Goal: Transaction & Acquisition: Purchase product/service

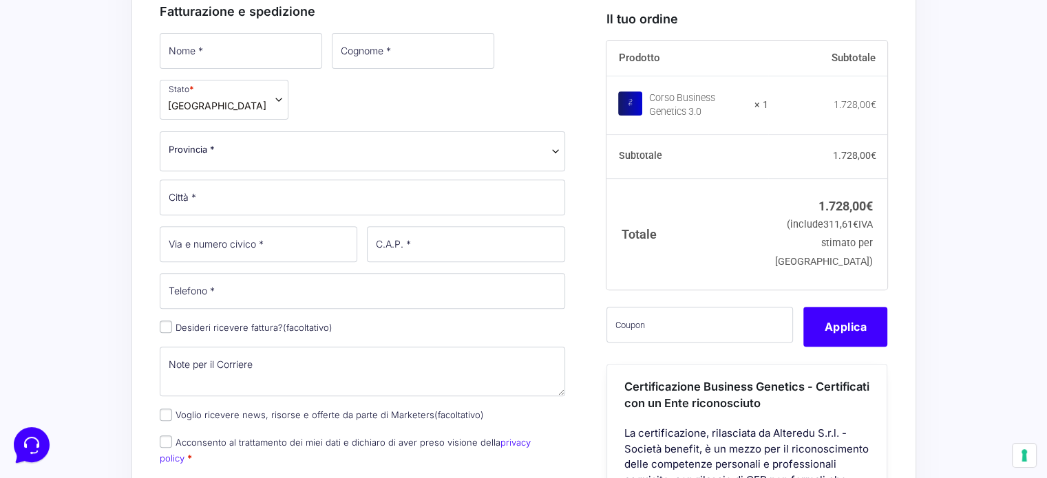
scroll to position [512, 0]
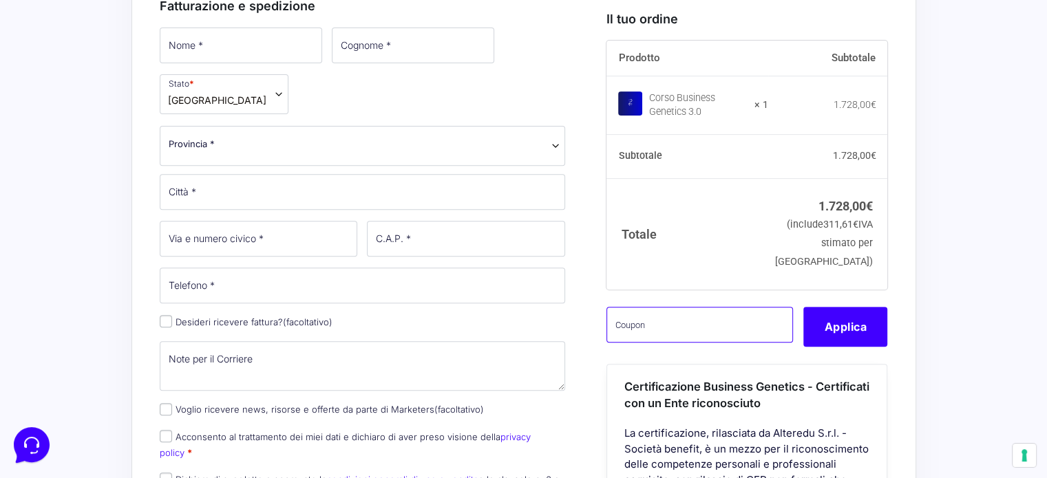
click at [631, 343] on input "text" at bounding box center [700, 325] width 187 height 36
paste input "CLIPRO200BG"
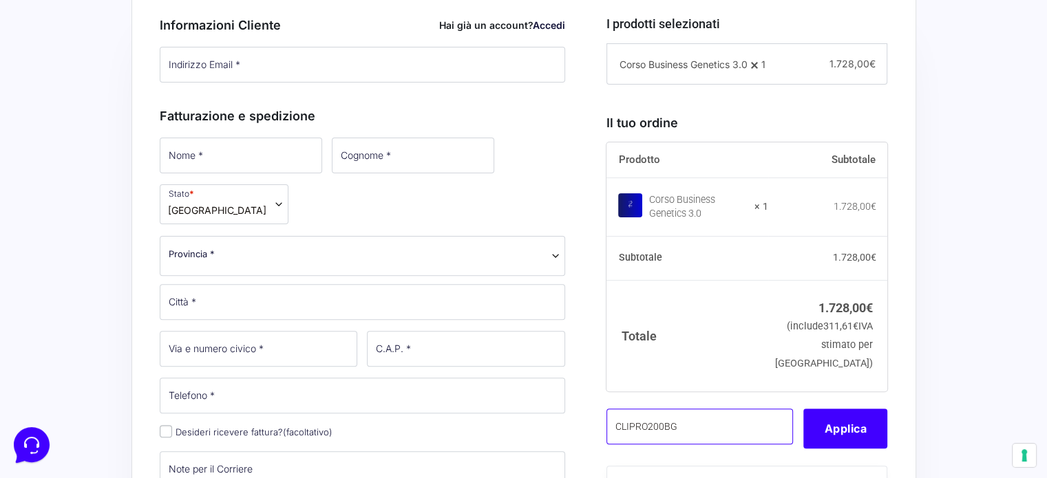
scroll to position [400, 0]
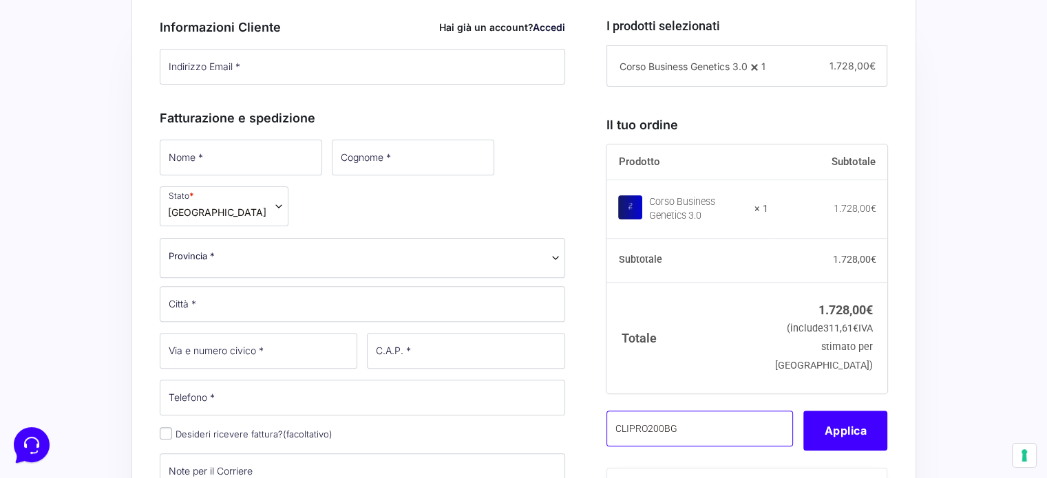
type input "CLIPRO200BG"
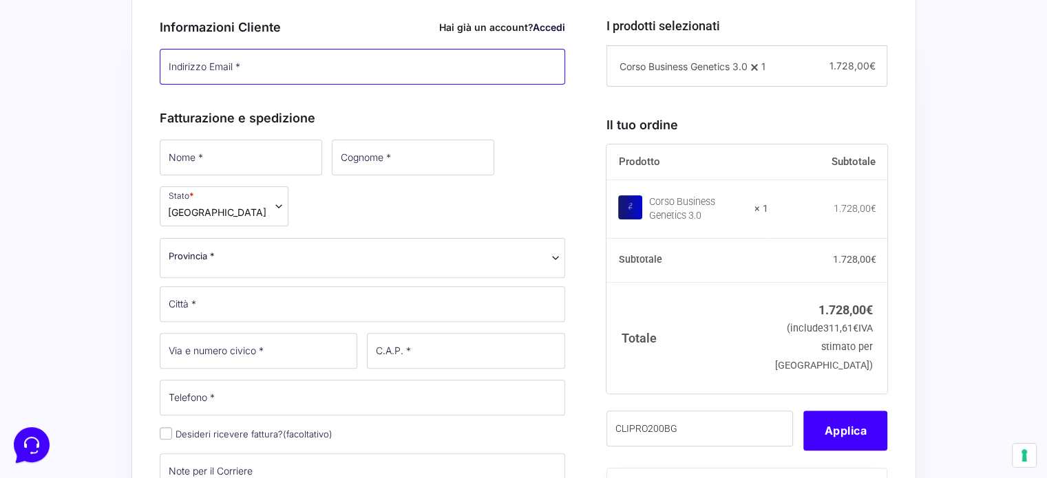
click at [258, 65] on input "Indirizzo Email *" at bounding box center [363, 67] width 406 height 36
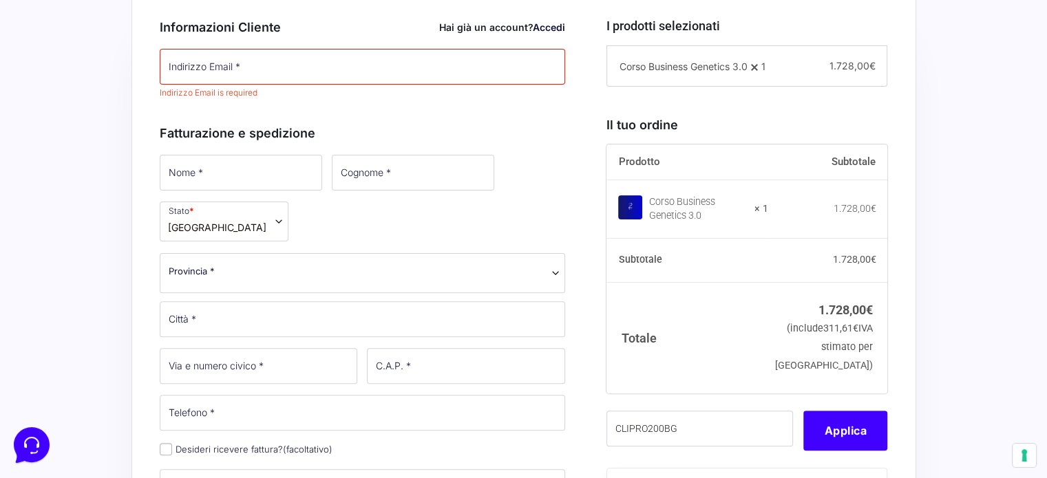
click at [556, 25] on link "Accedi" at bounding box center [549, 27] width 32 height 12
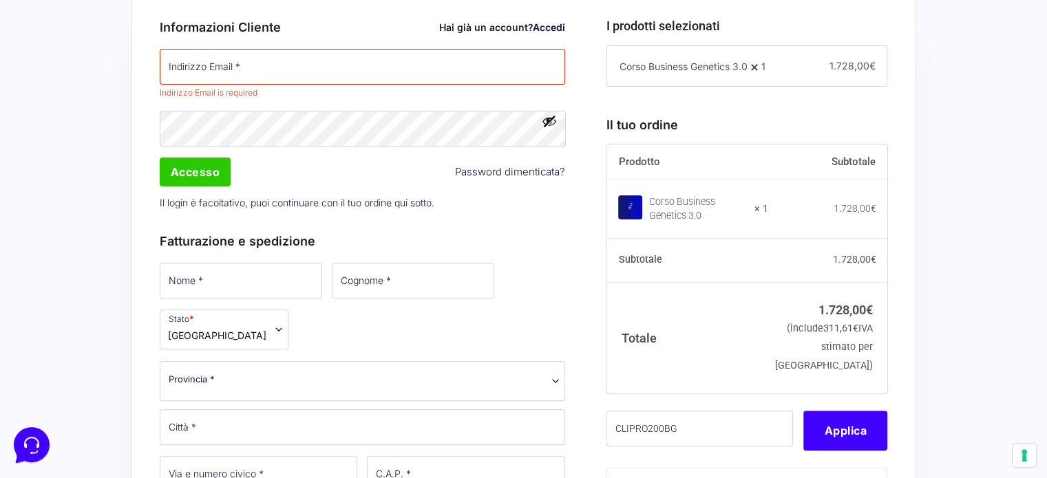
click at [160, 85] on div at bounding box center [160, 85] width 0 height 0
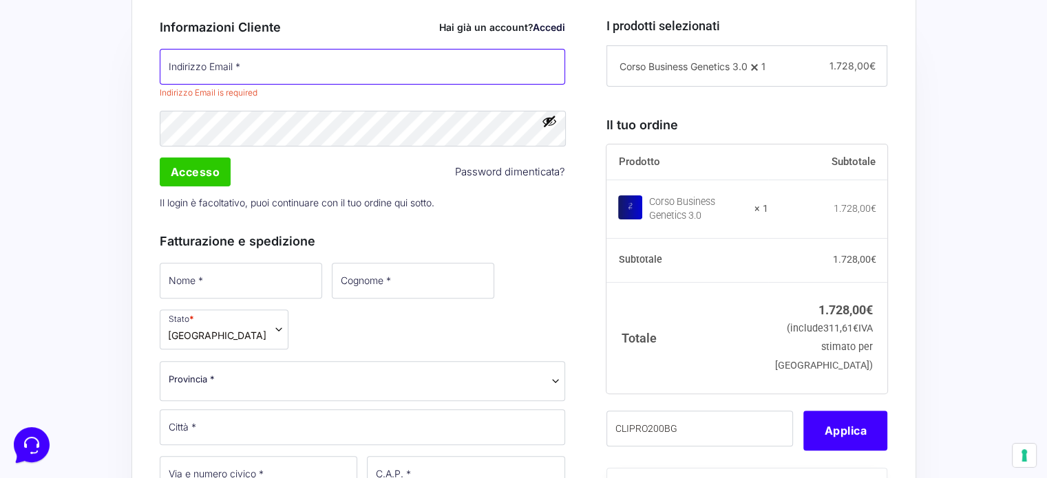
type input "[EMAIL_ADDRESS][DOMAIN_NAME]"
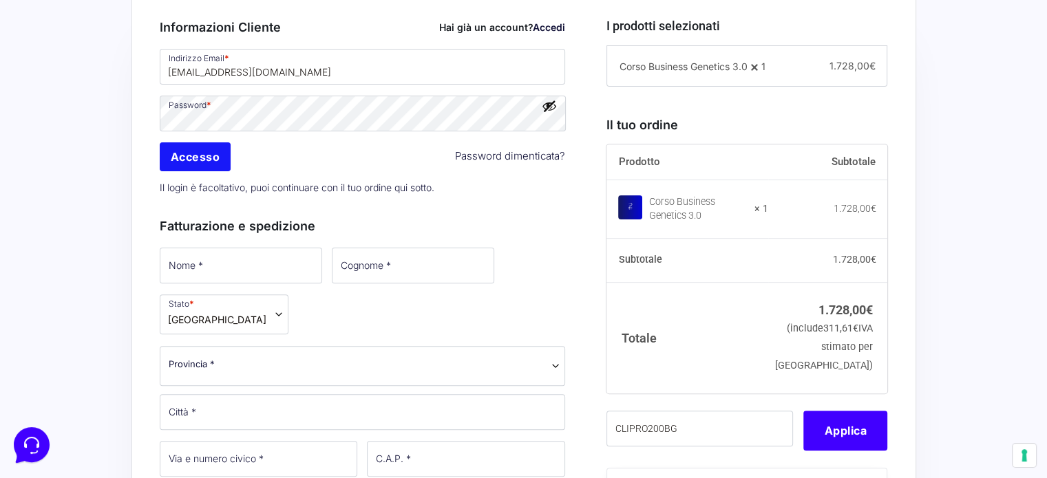
click at [189, 160] on input "Accesso" at bounding box center [196, 157] width 72 height 29
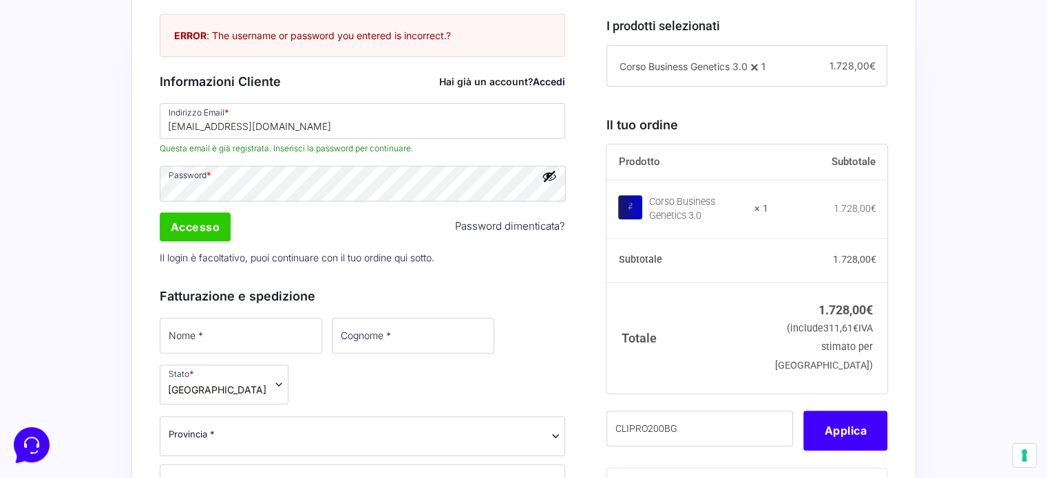
click at [554, 170] on button "Mostra password" at bounding box center [549, 176] width 15 height 15
click at [554, 170] on button "Nascondi password" at bounding box center [549, 176] width 15 height 15
click at [192, 231] on input "Accesso" at bounding box center [196, 227] width 72 height 29
click at [551, 180] on button "Mostra password" at bounding box center [549, 176] width 15 height 15
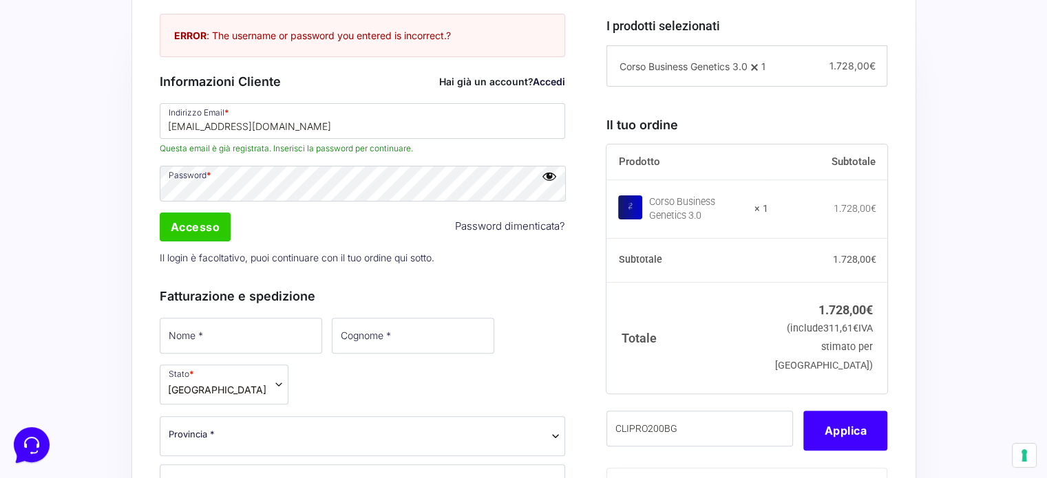
click at [549, 173] on button "Nascondi password" at bounding box center [549, 176] width 15 height 15
click at [207, 236] on input "Accesso" at bounding box center [196, 227] width 72 height 29
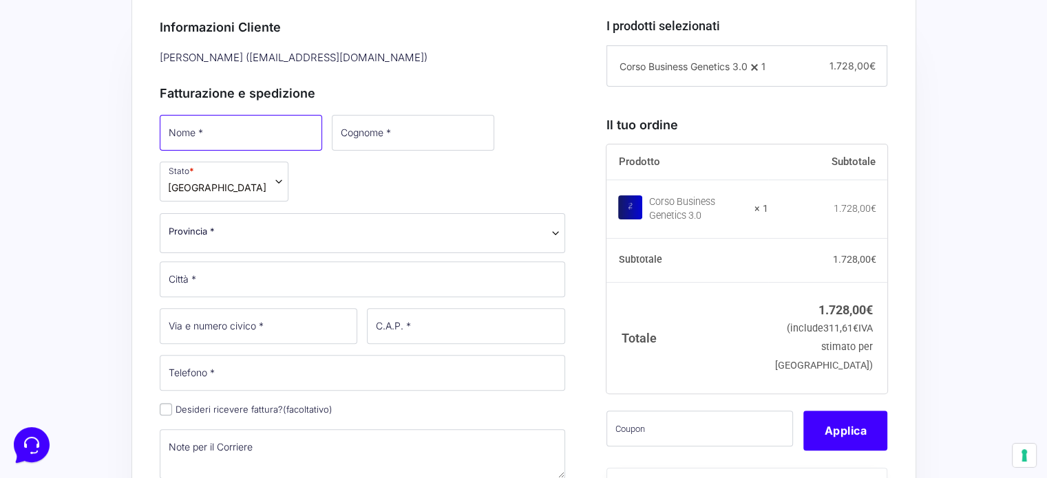
click at [218, 131] on input "Nome *" at bounding box center [241, 133] width 162 height 36
type input "Cristina"
click at [364, 120] on input "Cognome *" at bounding box center [411, 133] width 162 height 36
type input "Rocca"
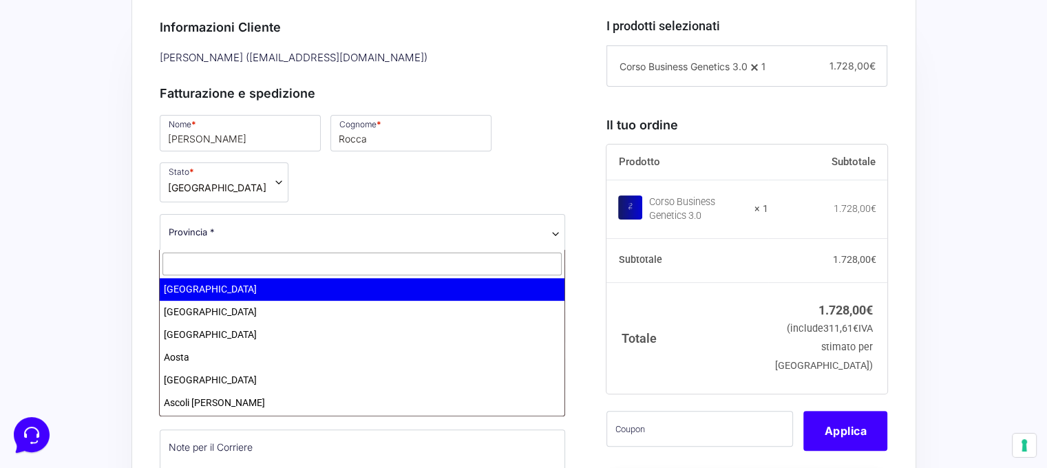
click at [256, 233] on span "Provincia *" at bounding box center [363, 232] width 388 height 14
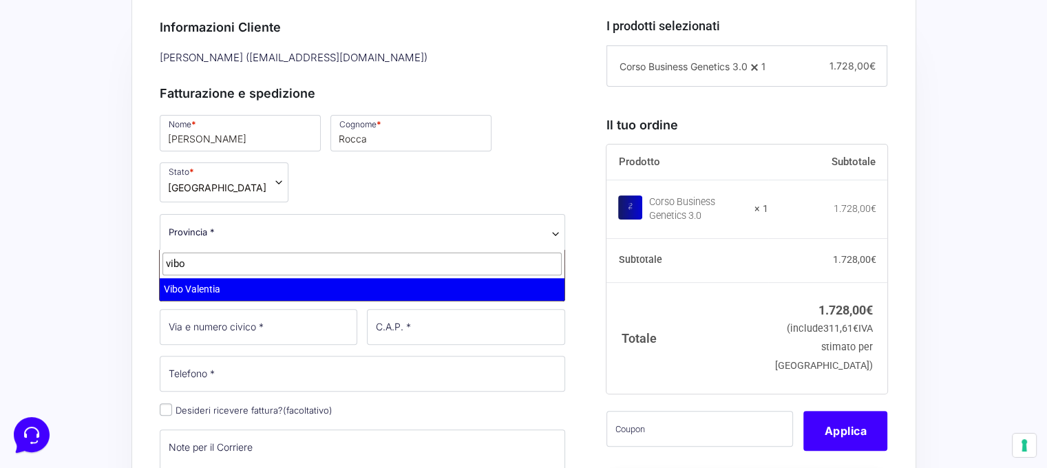
type input "vibo"
select select "VV"
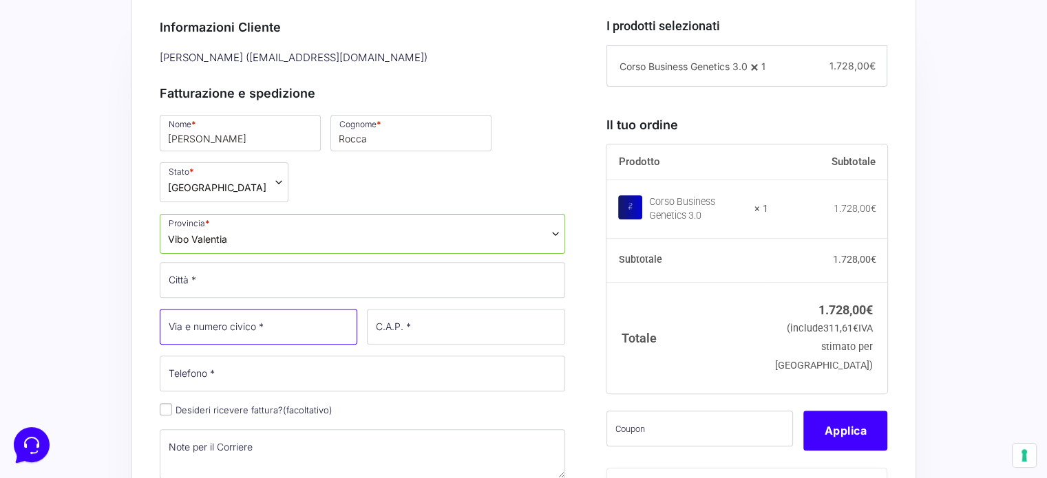
click at [229, 330] on input "Via e numero civico *" at bounding box center [259, 327] width 198 height 36
type input "[STREET_ADDRESS][PERSON_NAME]"
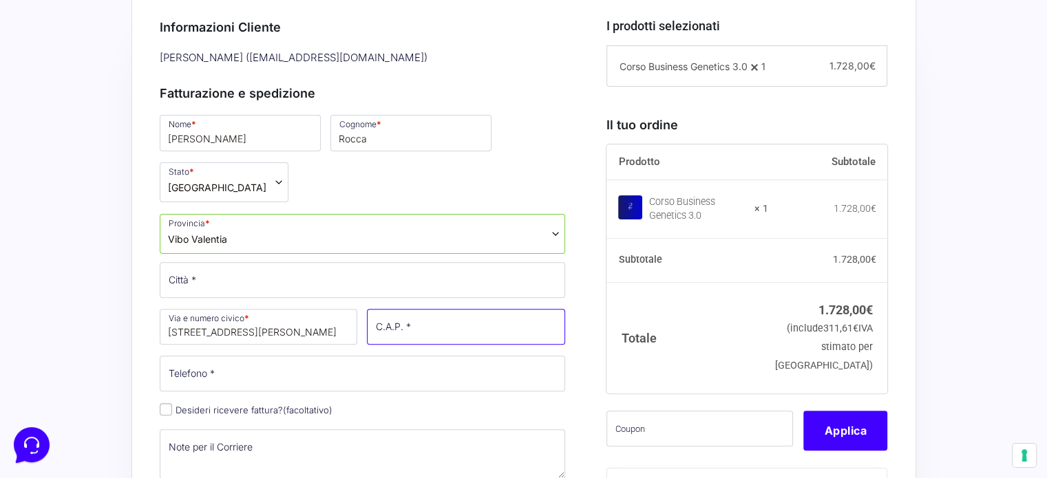
click at [450, 317] on input "C.A.P. *" at bounding box center [466, 327] width 198 height 36
type input "89900"
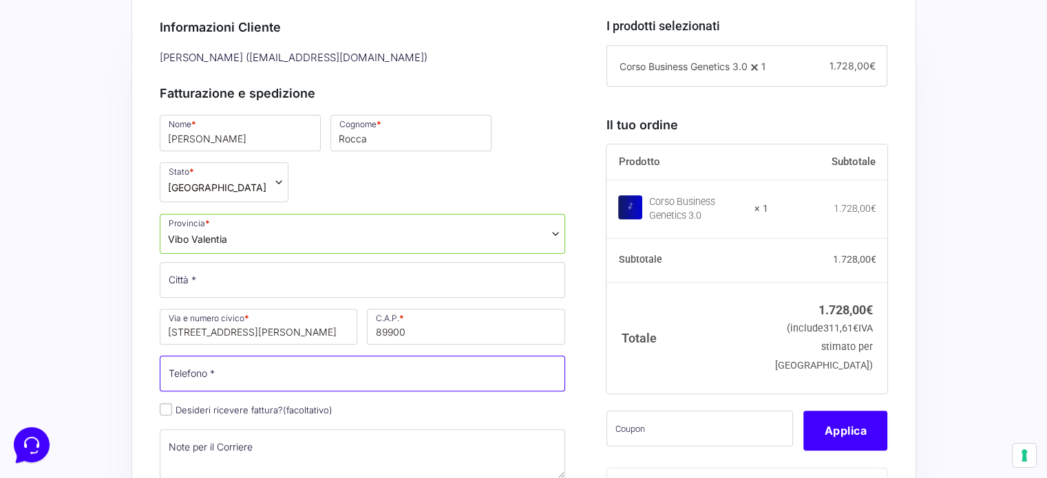
click at [297, 370] on input "Telefono *" at bounding box center [363, 374] width 406 height 36
type input "3803855020"
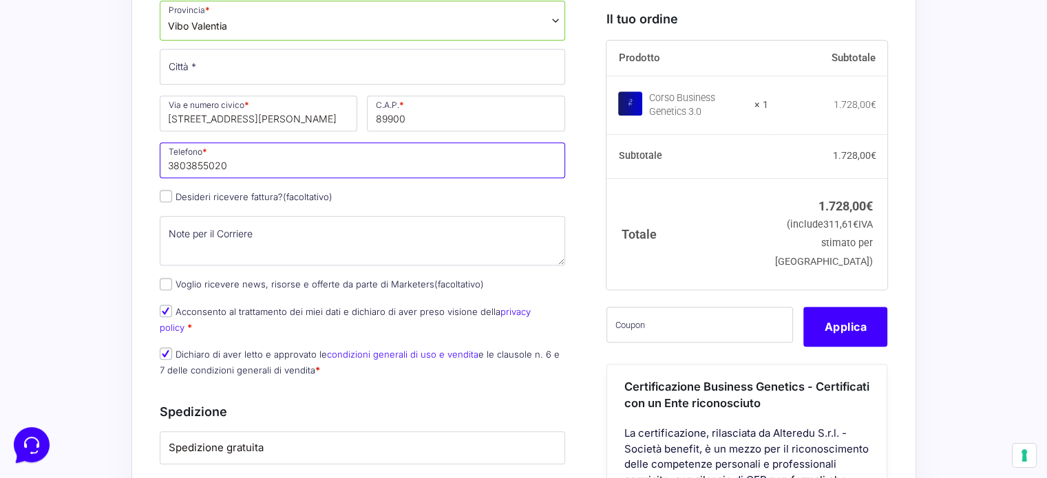
scroll to position [615, 0]
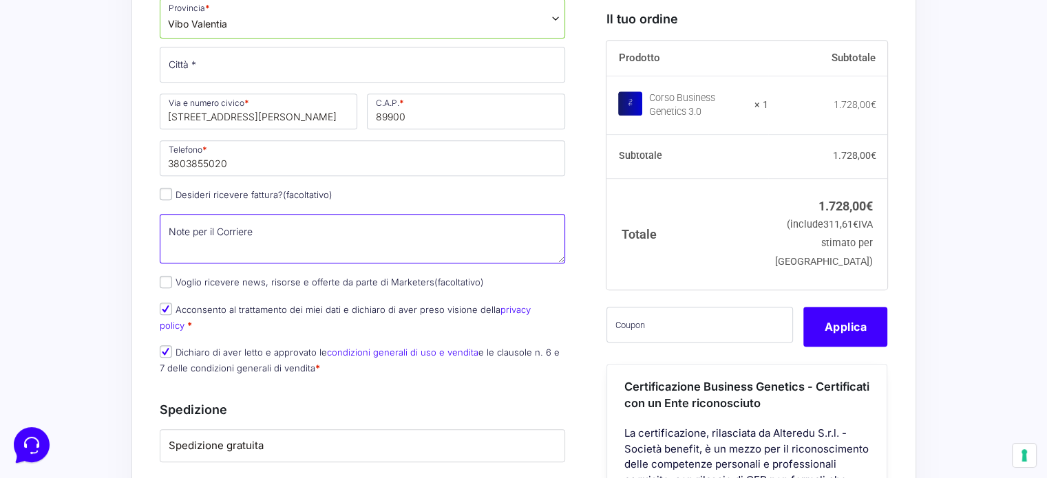
click at [246, 231] on textarea "Note per il Corriere (facoltativo)" at bounding box center [363, 239] width 406 height 50
type textarea "Scala A"
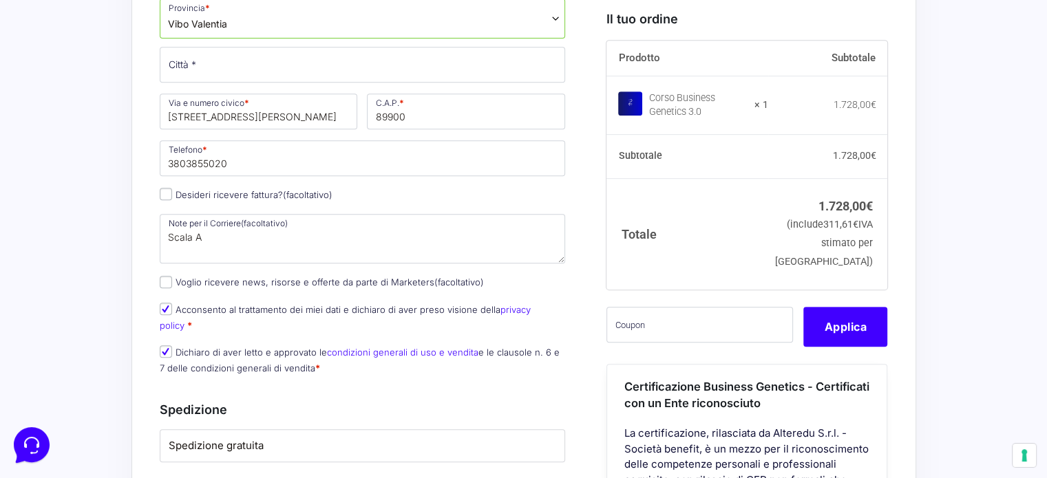
click at [39, 288] on div "Acquisti Protetti Reso Gratuito Pagamenti Flessibili Riepilogo Ordine 1.728,00 …" at bounding box center [523, 336] width 1047 height 1288
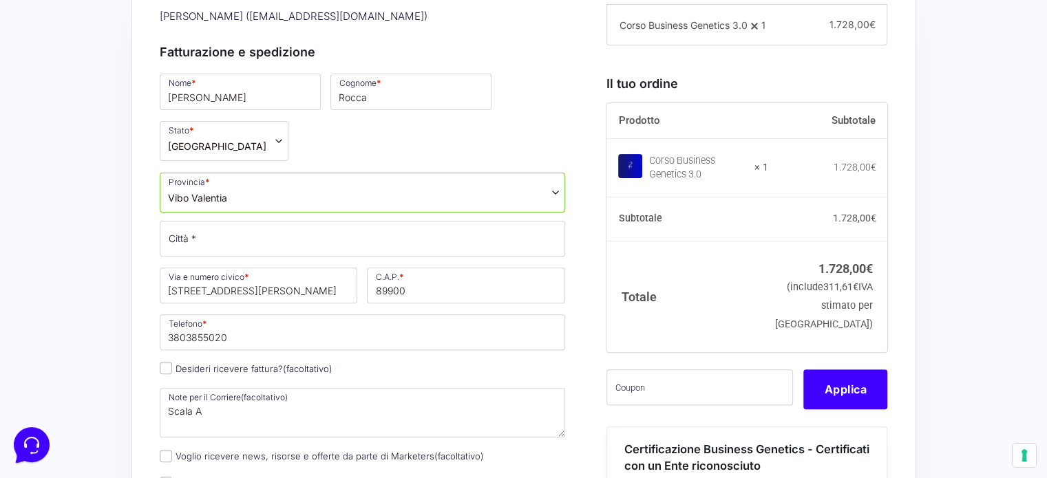
scroll to position [481, 0]
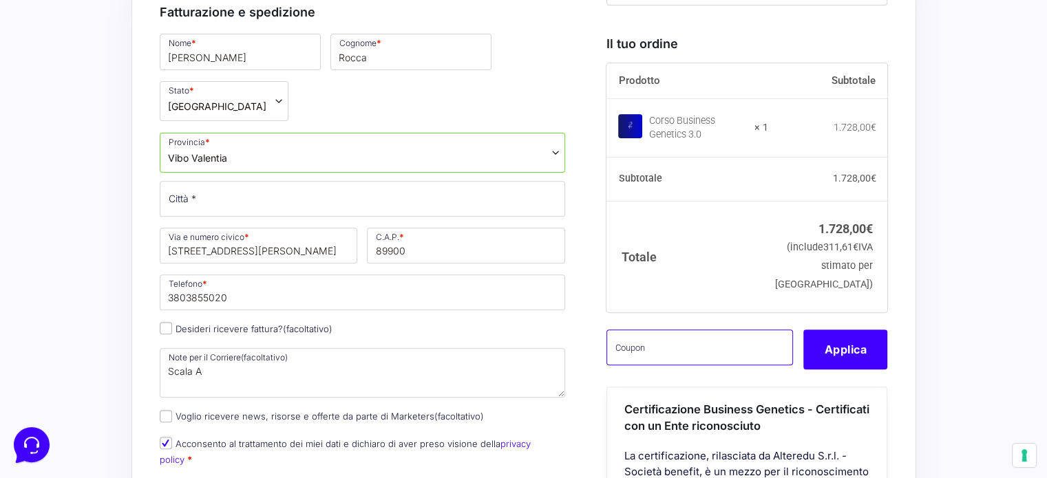
click at [732, 357] on input "text" at bounding box center [700, 348] width 187 height 36
paste input "TecnicheCopy2.0"
type input "T"
click at [684, 366] on input "text" at bounding box center [700, 348] width 187 height 36
paste input "CLIPRO200BG"
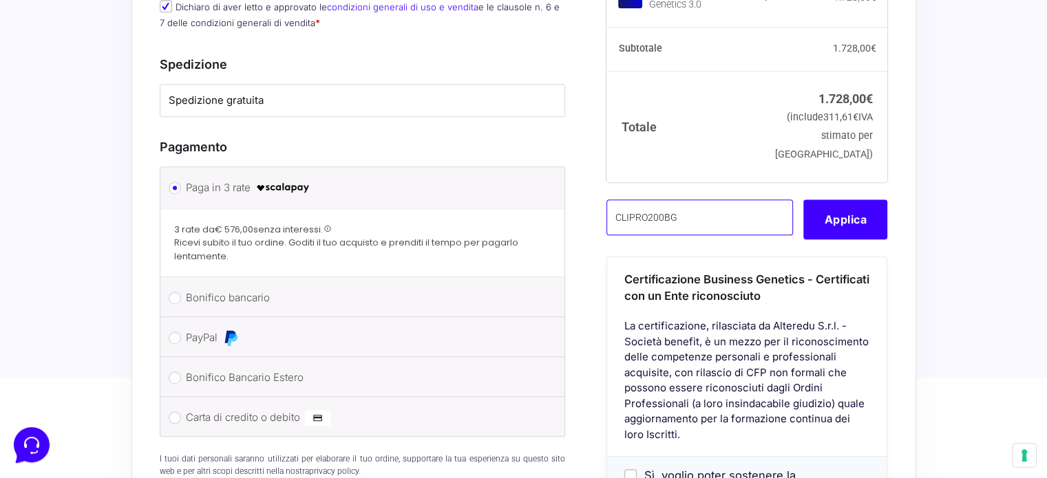
scroll to position [983, 0]
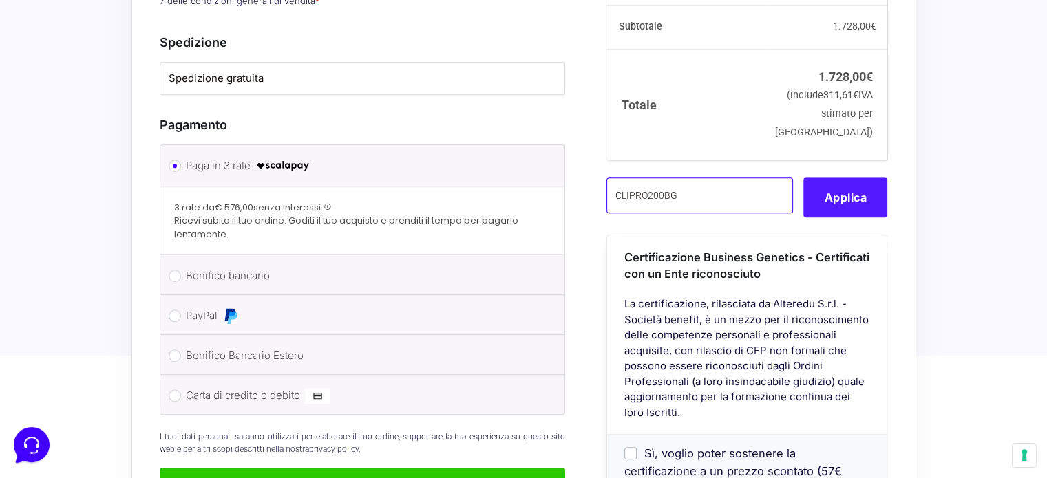
type input "CLIPRO200BG"
click at [854, 183] on button "Applica" at bounding box center [845, 198] width 84 height 40
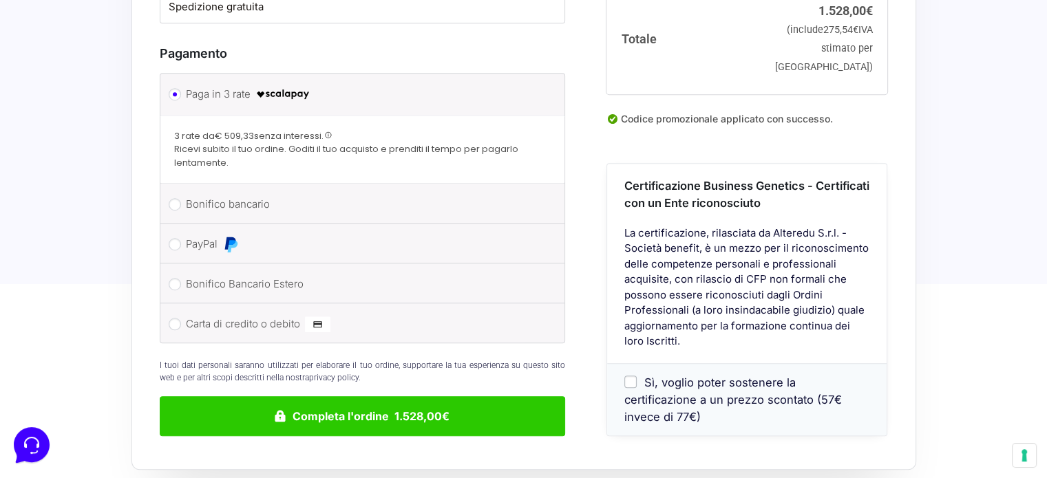
scroll to position [1063, 0]
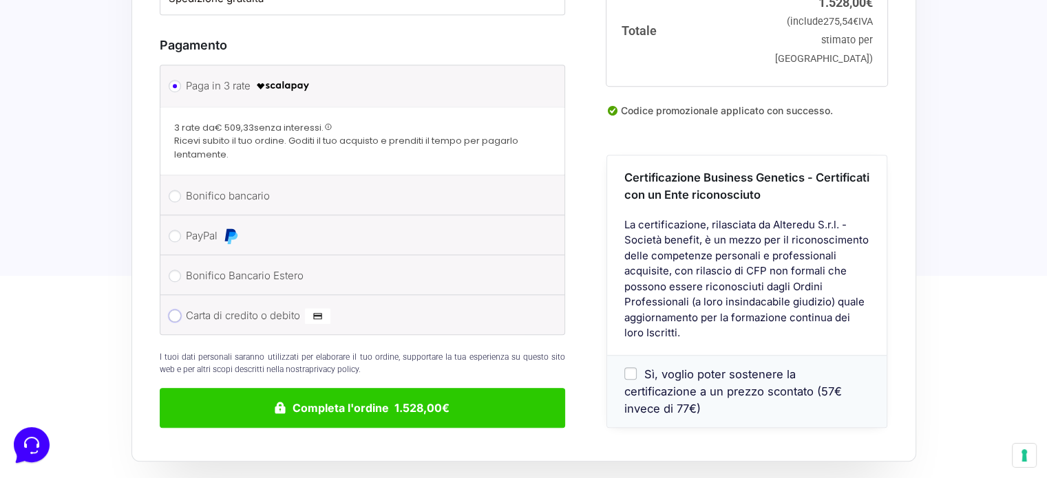
click at [176, 310] on input "Carta di credito o debito" at bounding box center [175, 316] width 12 height 12
radio input "true"
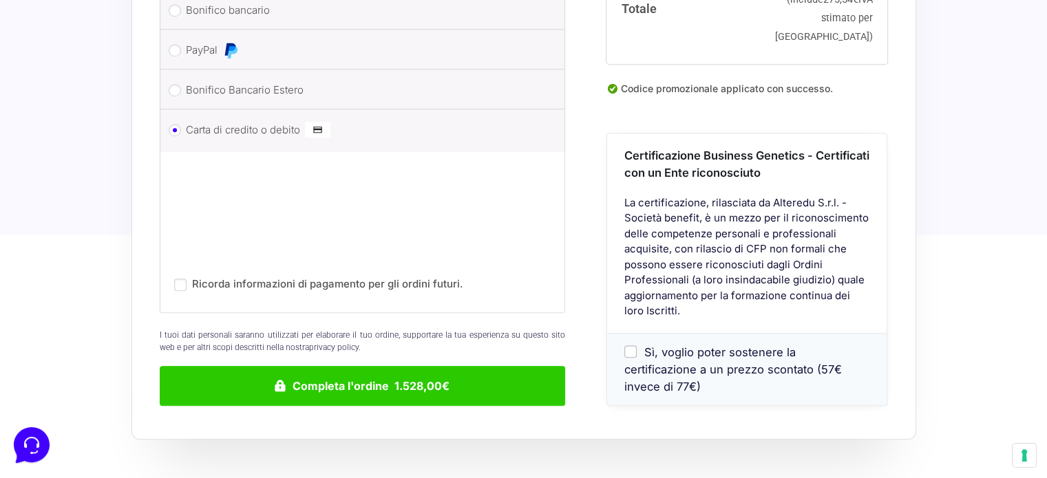
scroll to position [1185, 0]
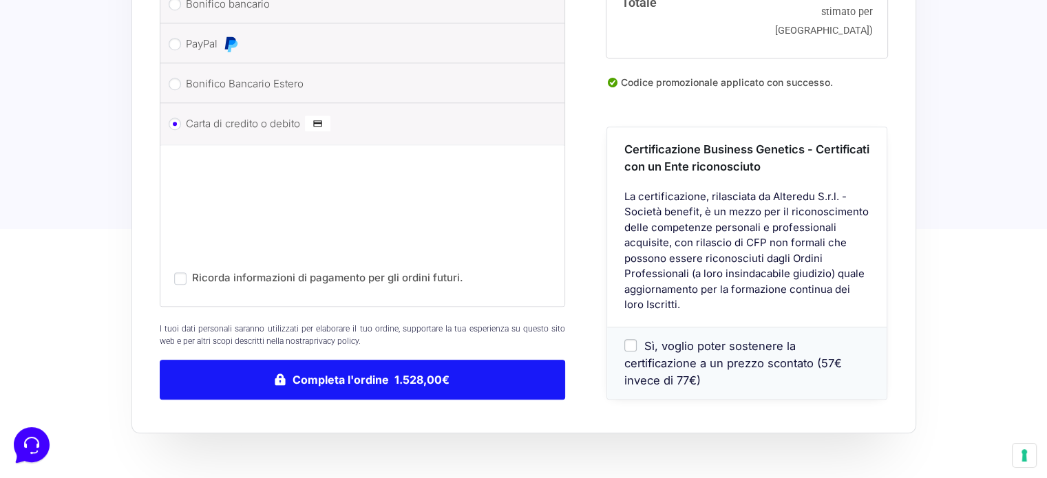
click at [426, 366] on button "Completa l'ordine 1.528,00€" at bounding box center [363, 380] width 406 height 40
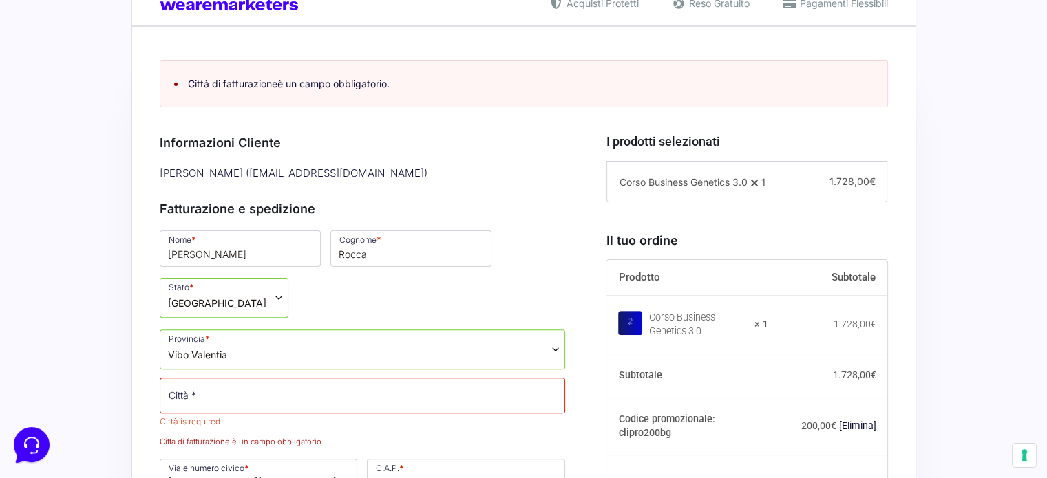
scroll to position [333, 0]
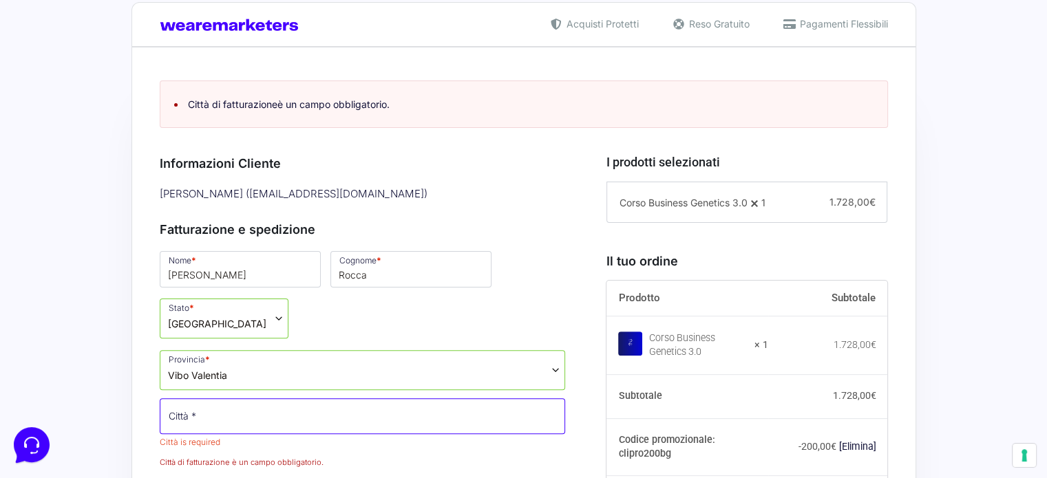
click at [253, 417] on input "Città *" at bounding box center [363, 417] width 406 height 36
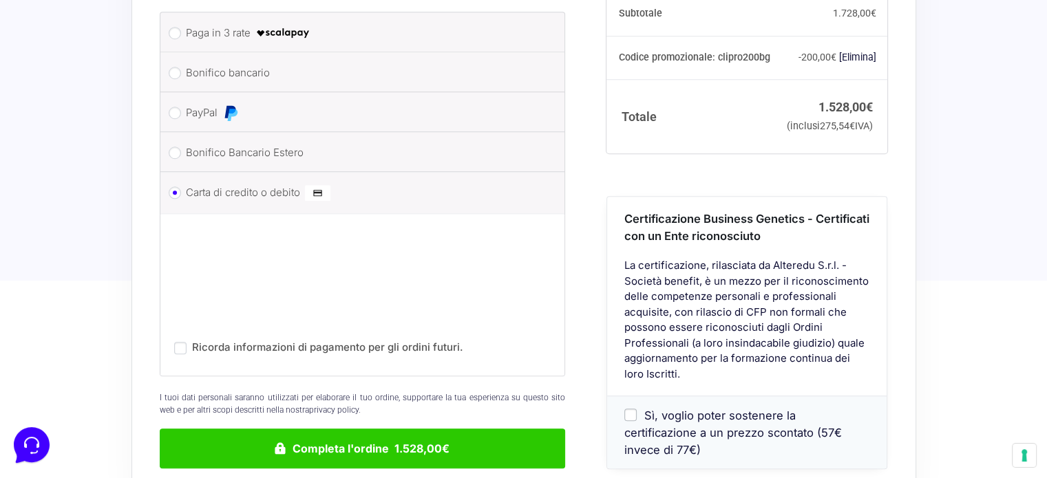
scroll to position [1206, 0]
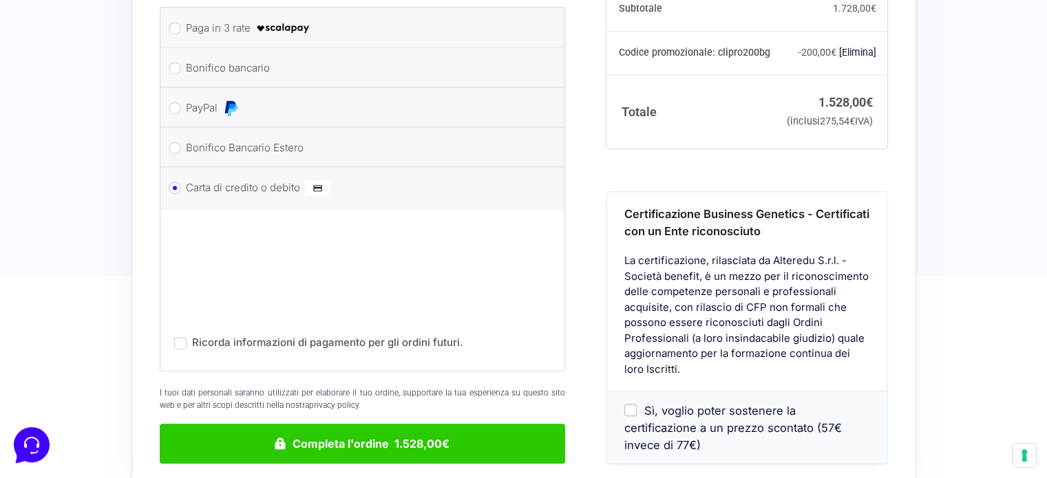
type input "Vibo Valentia"
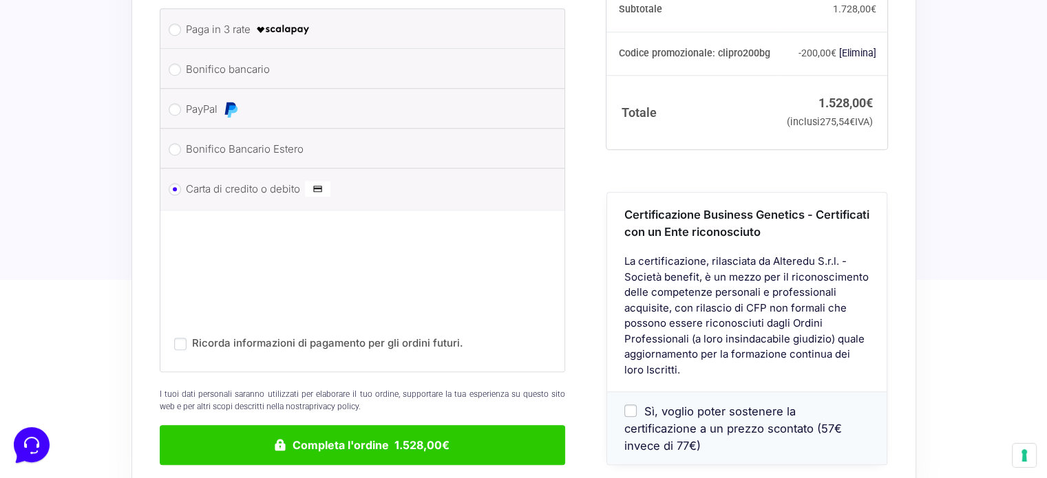
scroll to position [1300, 0]
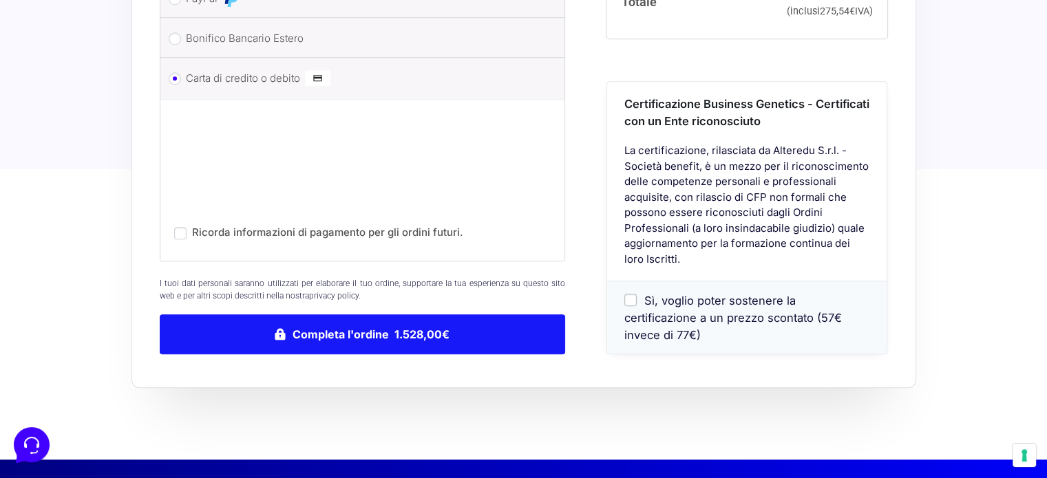
click at [371, 318] on button "Completa l'ordine 1.528,00€" at bounding box center [363, 335] width 406 height 40
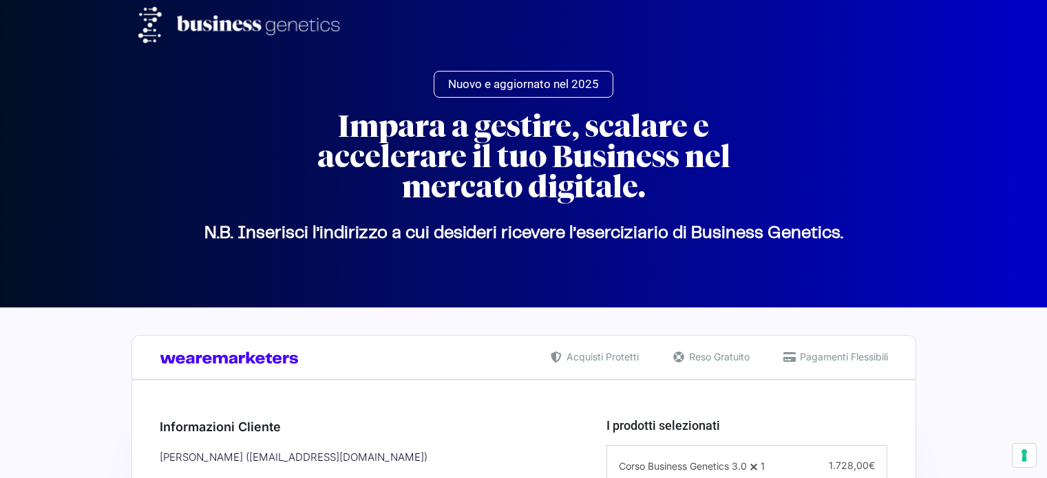
select select "VV"
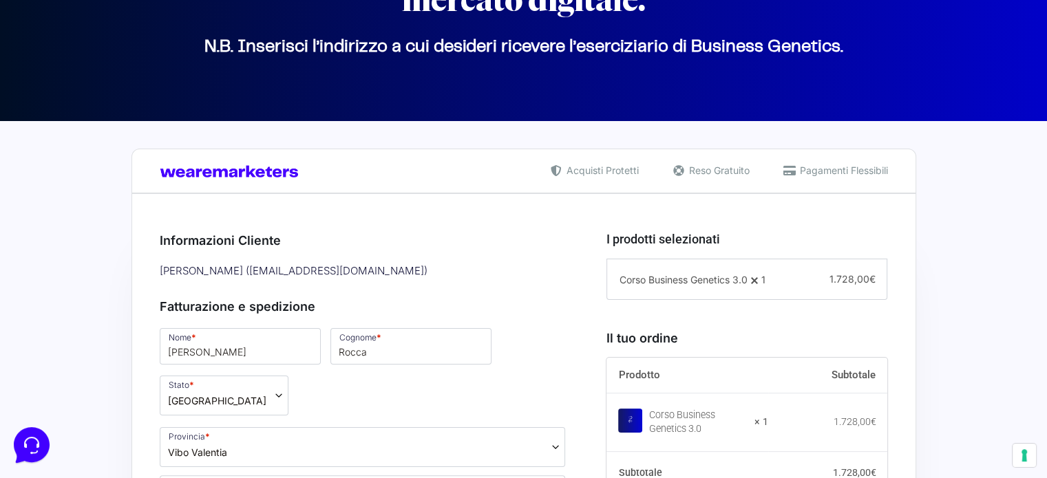
scroll to position [205, 0]
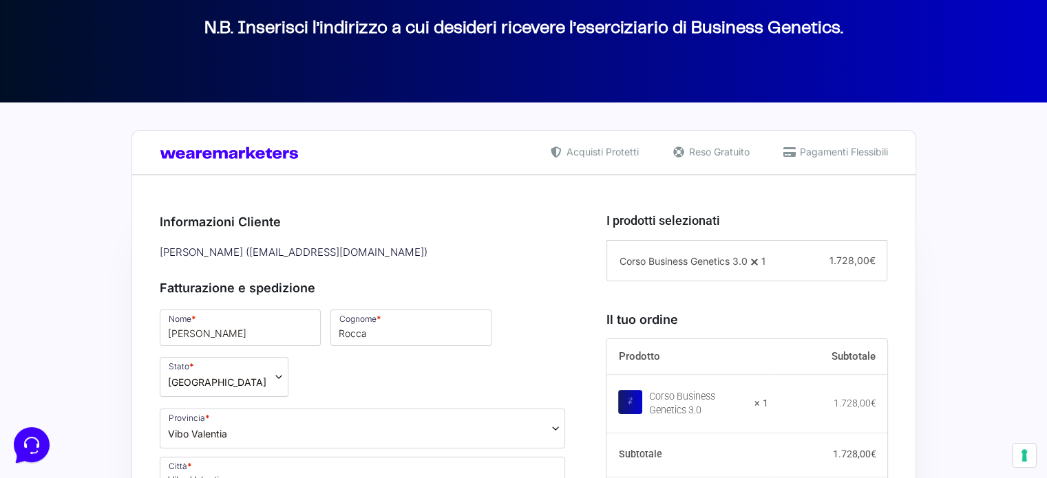
drag, startPoint x: 1057, startPoint y: 85, endPoint x: 1053, endPoint y: 159, distance: 73.8
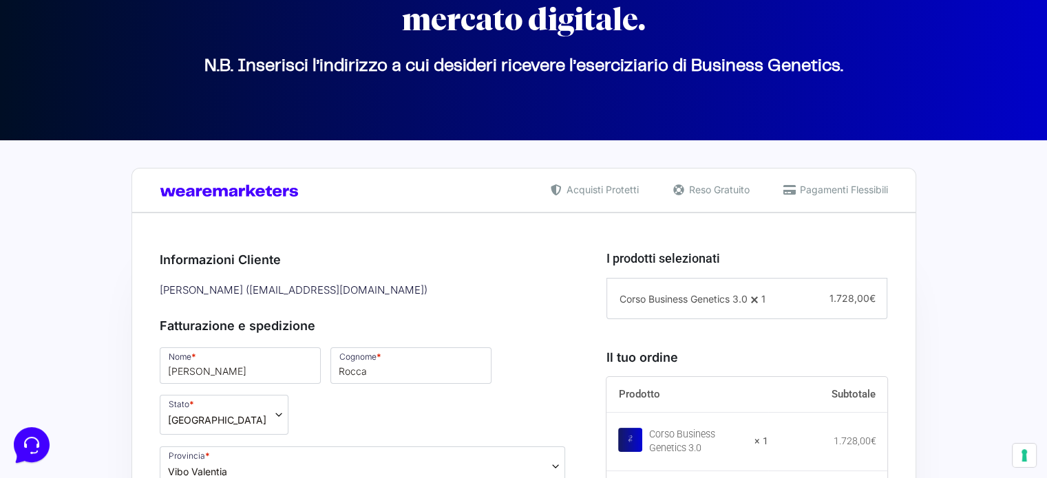
scroll to position [0, 0]
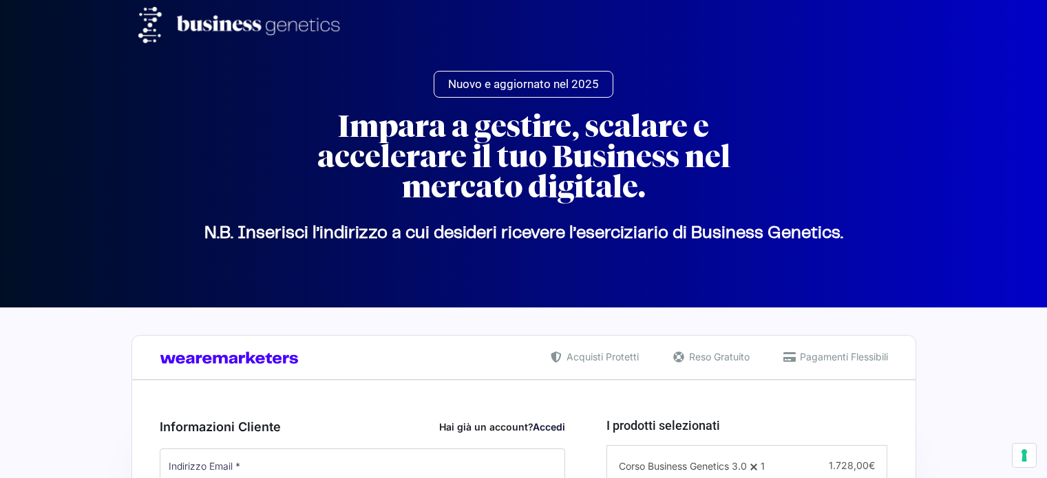
select select "VV"
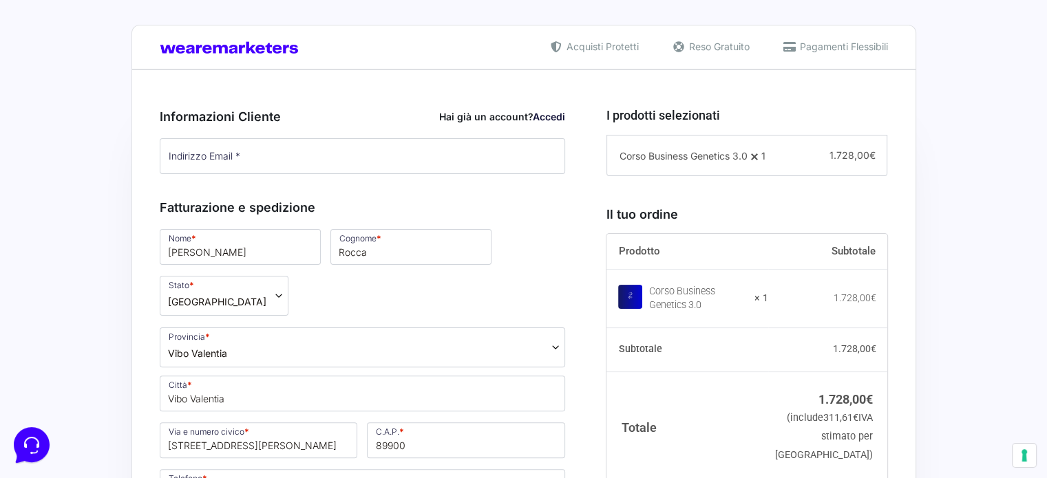
scroll to position [319, 0]
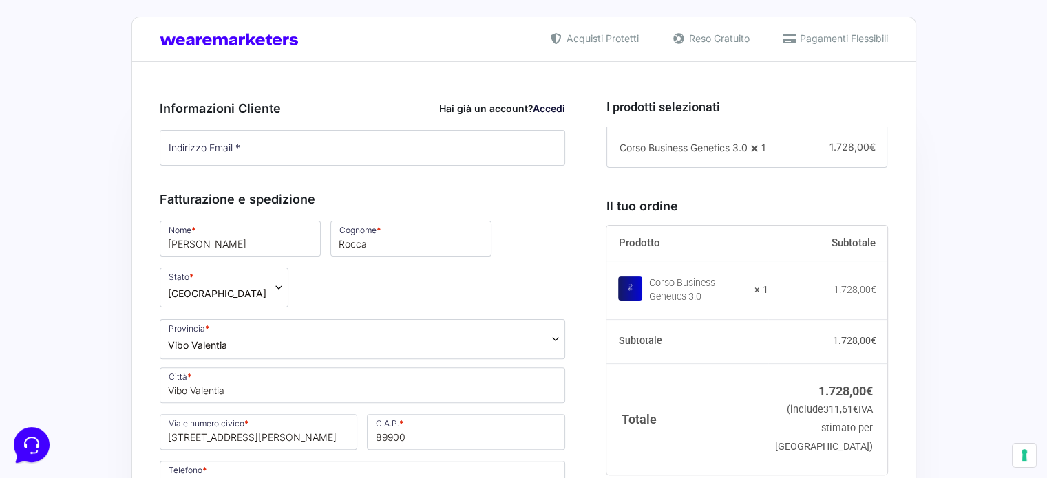
drag, startPoint x: 1052, startPoint y: 87, endPoint x: 1046, endPoint y: 174, distance: 87.6
click at [496, 109] on div "Hai già un account? Accedi" at bounding box center [502, 108] width 126 height 14
click at [470, 109] on div "Hai già un account? Accedi" at bounding box center [502, 108] width 126 height 14
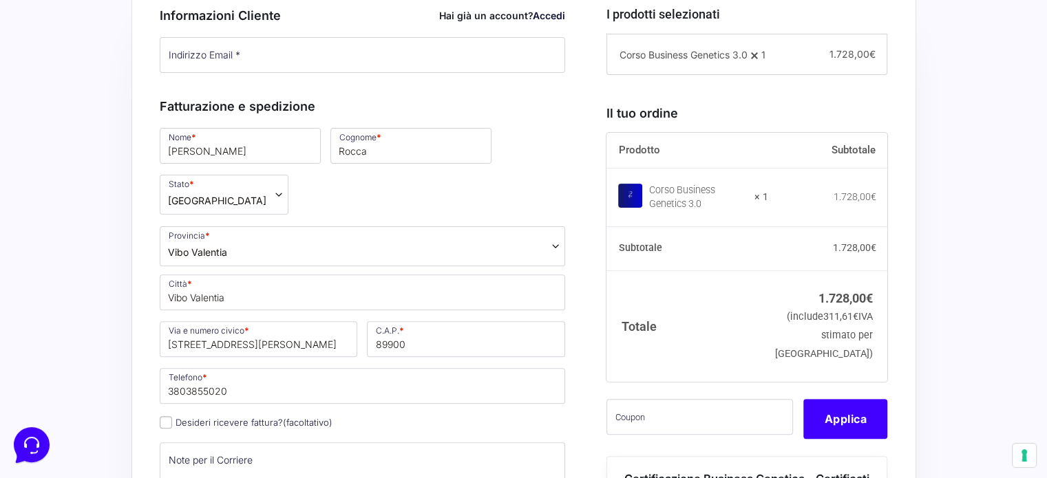
scroll to position [413, 0]
click at [536, 17] on link "Accedi" at bounding box center [549, 14] width 32 height 12
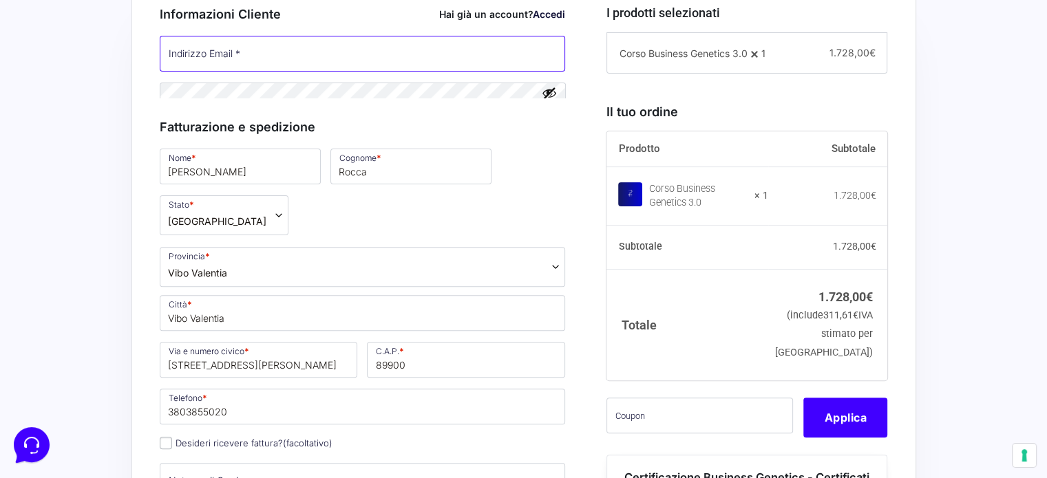
type input "[EMAIL_ADDRESS][DOMAIN_NAME]"
